Goal: Transaction & Acquisition: Purchase product/service

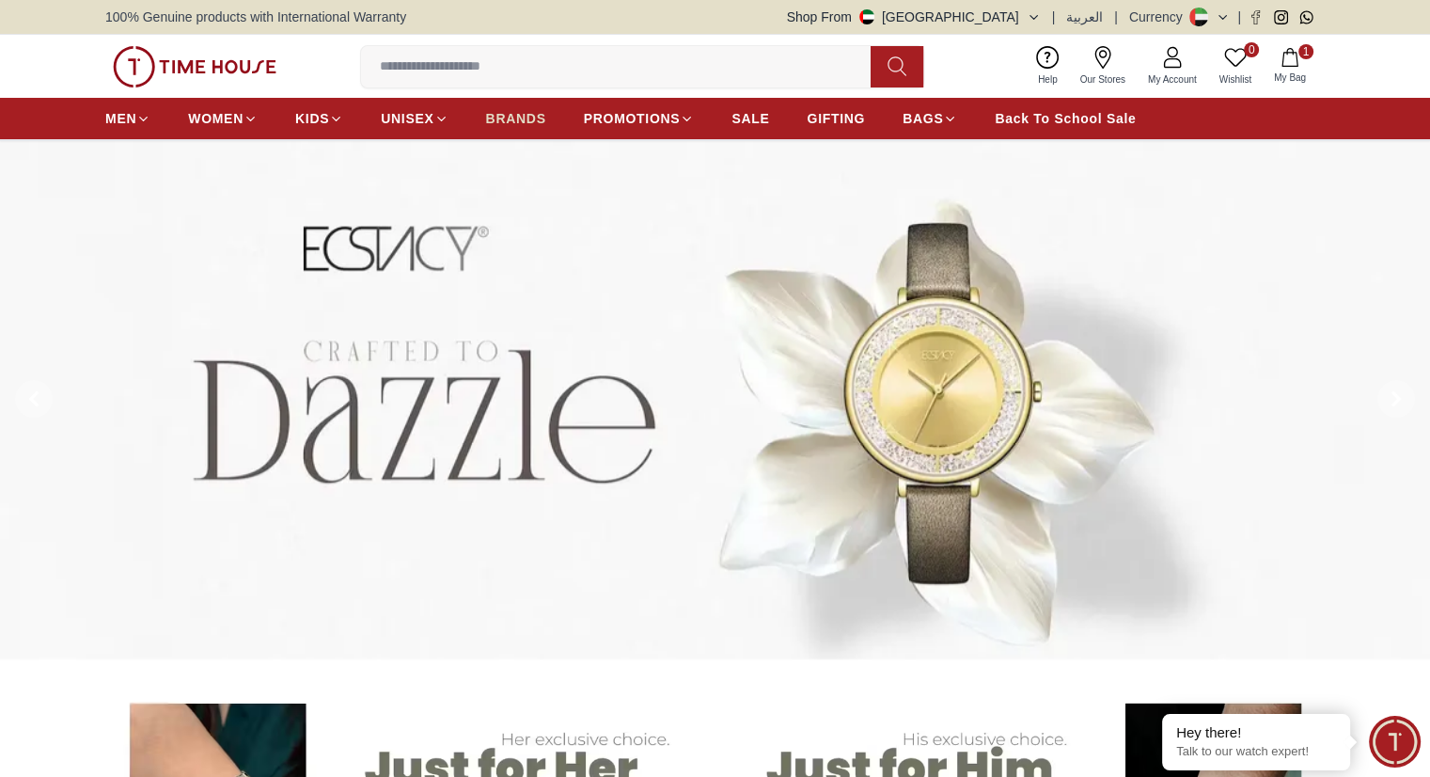
click at [515, 119] on span "BRANDS" at bounding box center [516, 118] width 60 height 19
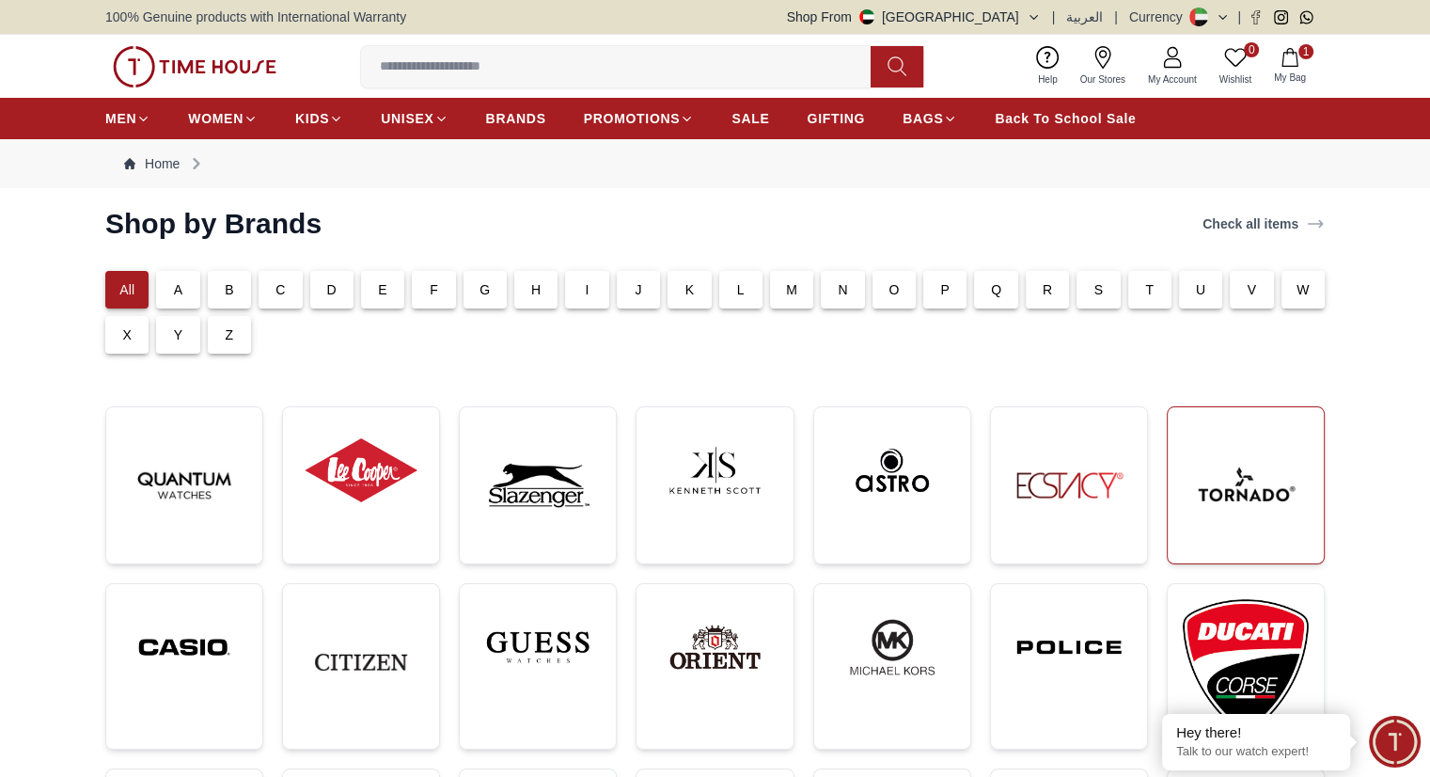
click at [1247, 515] on img at bounding box center [1246, 485] width 126 height 126
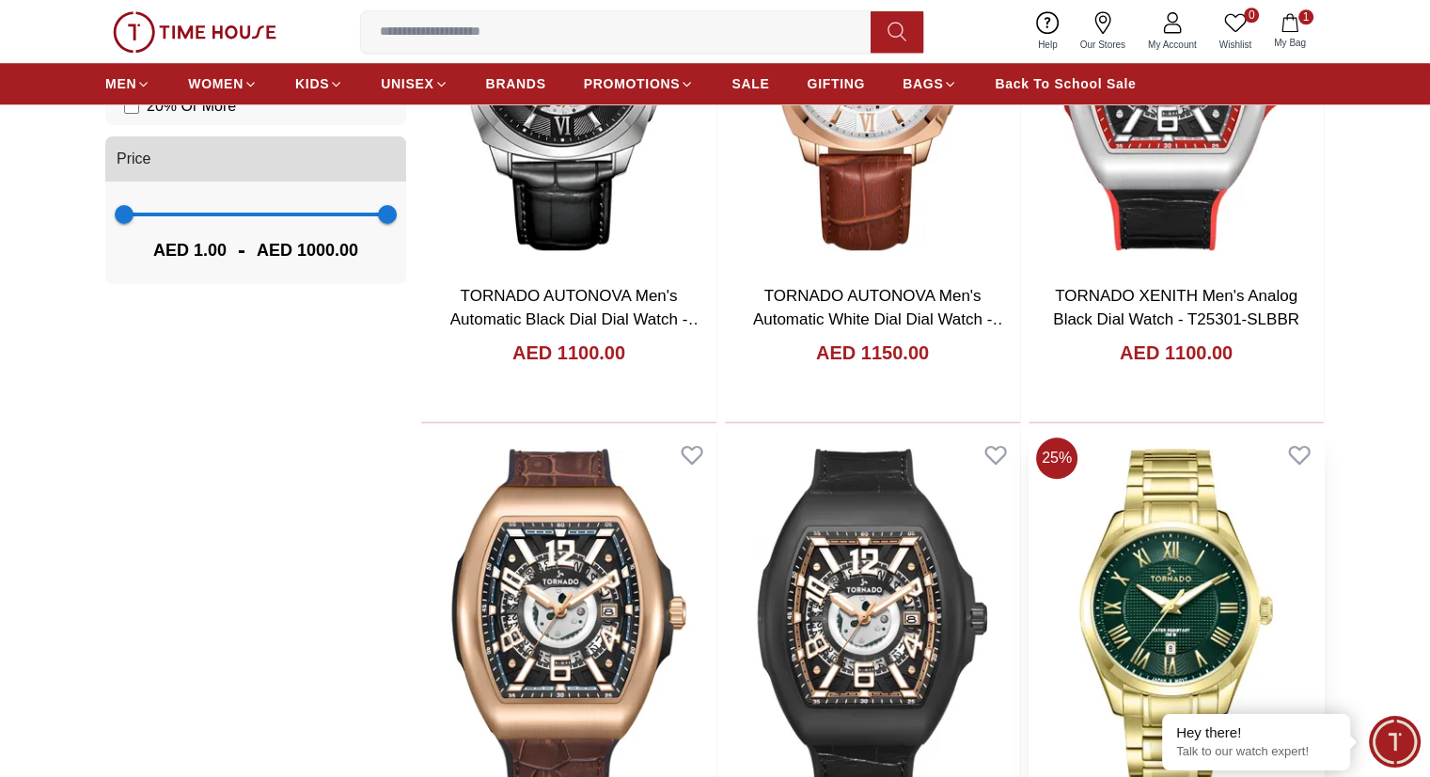
scroll to position [1693, 0]
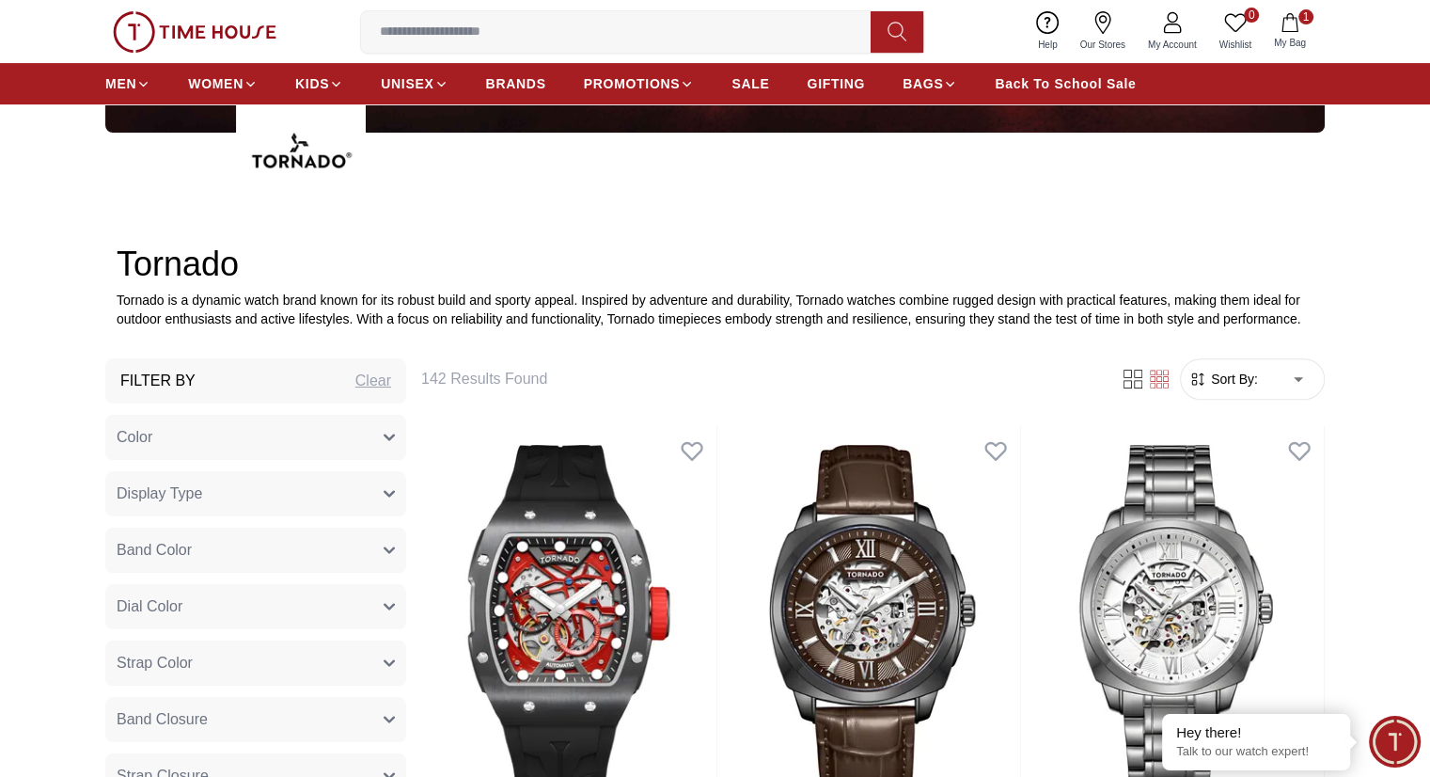
scroll to position [477, 0]
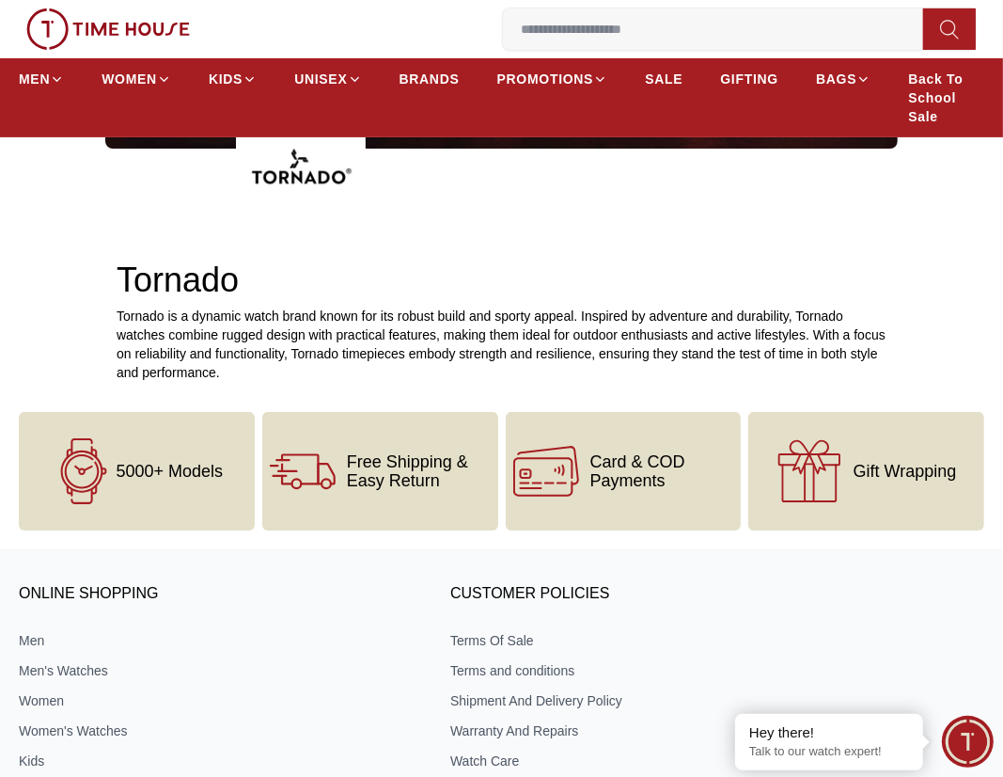
scroll to position [564, 0]
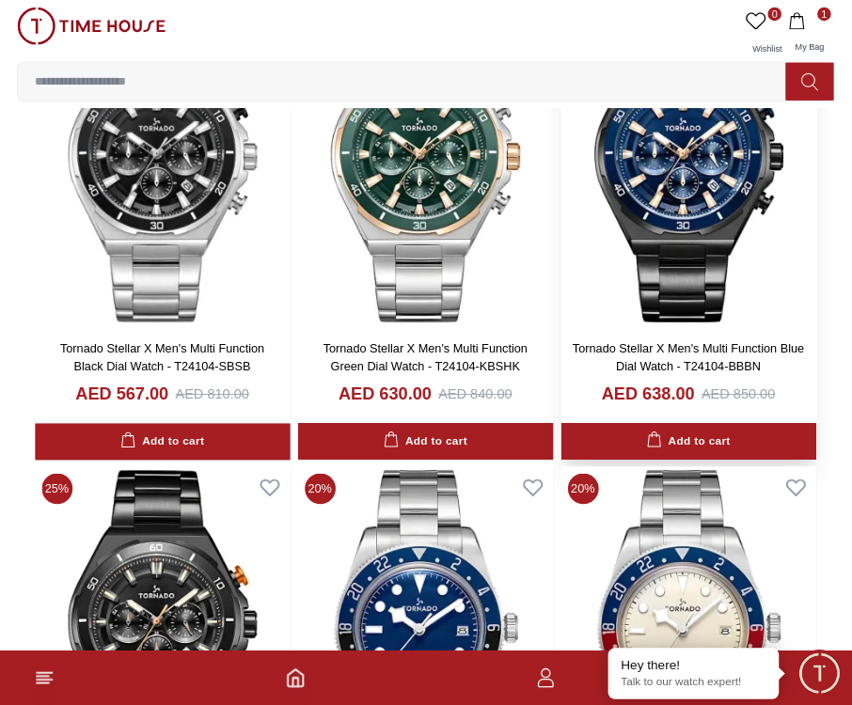
scroll to position [564, 0]
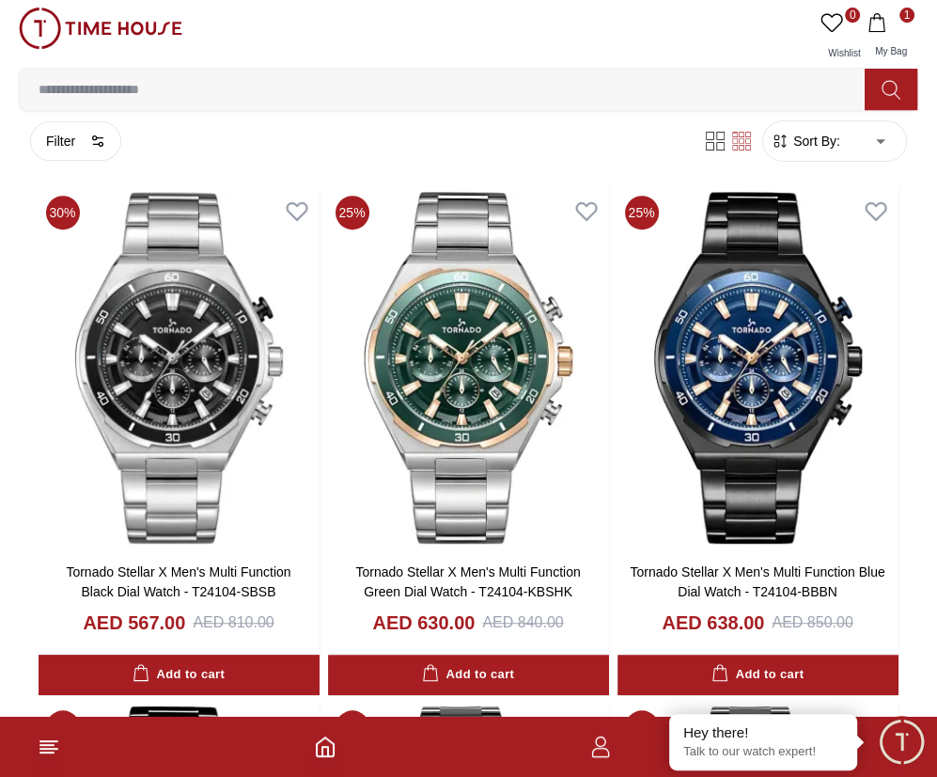
click at [475, 151] on div "Filter 142 Results Found" at bounding box center [355, 140] width 650 height 39
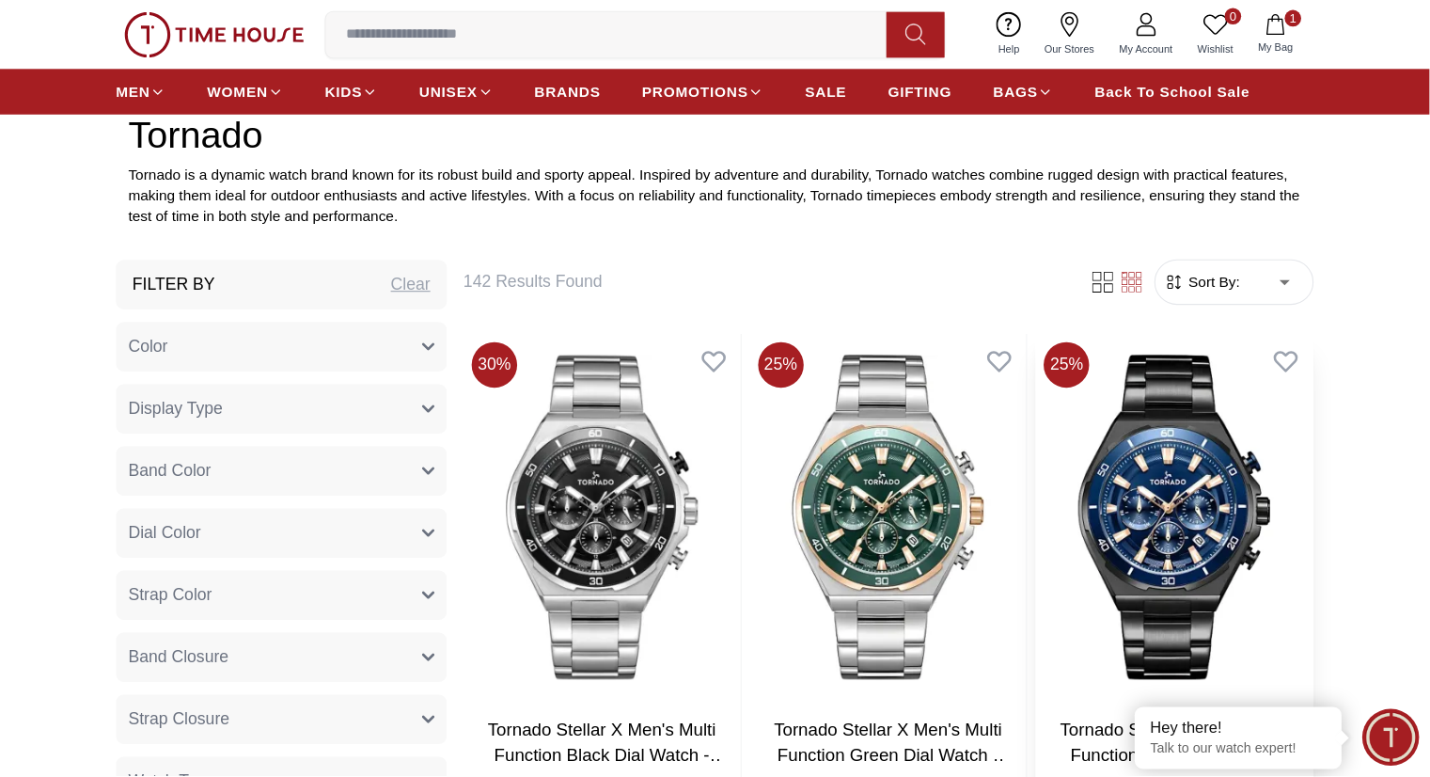
scroll to position [644, 0]
